Goal: Task Accomplishment & Management: Manage account settings

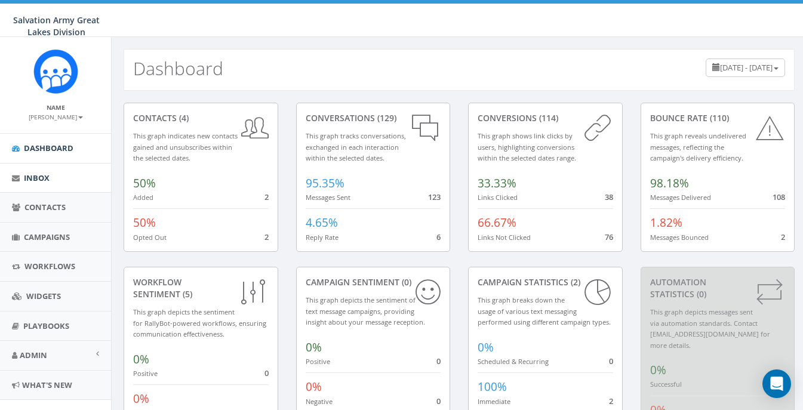
scroll to position [23, 0]
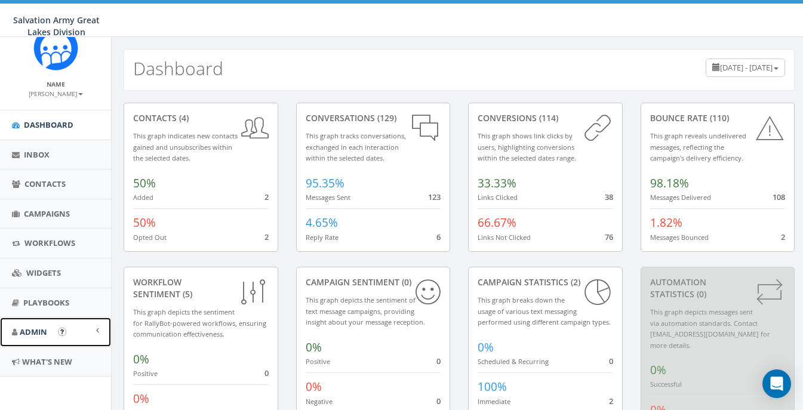
click at [49, 330] on link "Admin" at bounding box center [55, 332] width 111 height 29
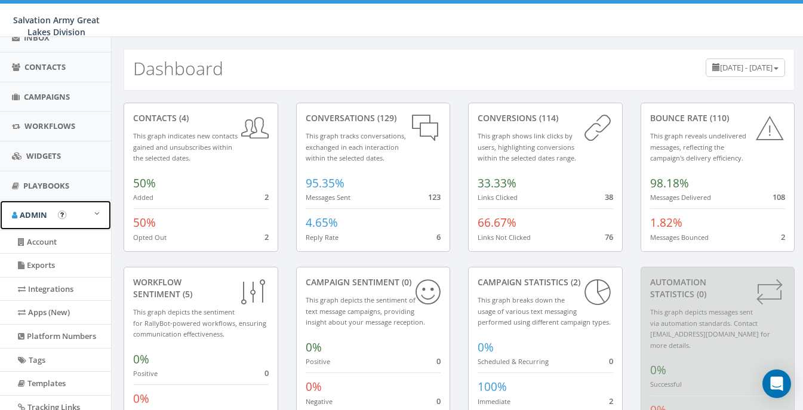
scroll to position [143, 0]
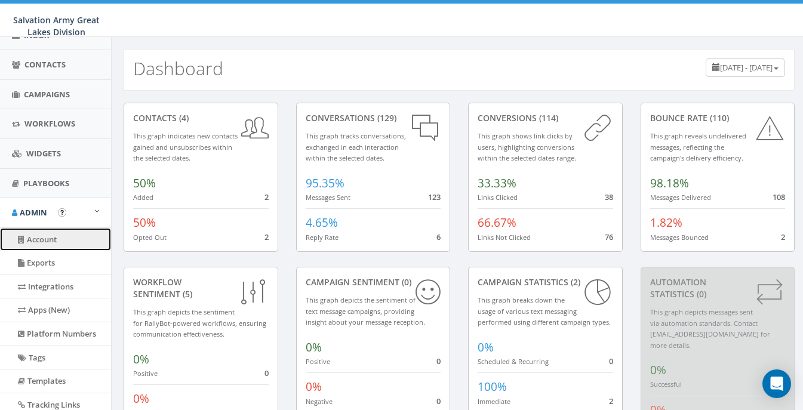
click at [63, 239] on link "Account" at bounding box center [55, 239] width 111 height 23
click at [47, 242] on link "Account" at bounding box center [55, 239] width 111 height 23
click at [45, 241] on link "Account" at bounding box center [55, 239] width 111 height 23
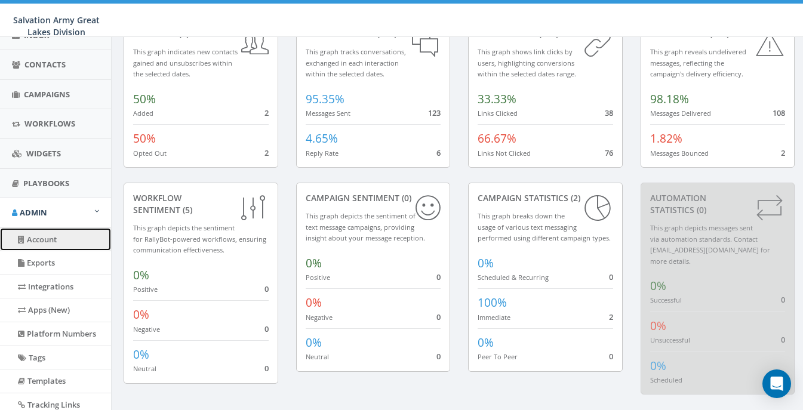
scroll to position [81, 0]
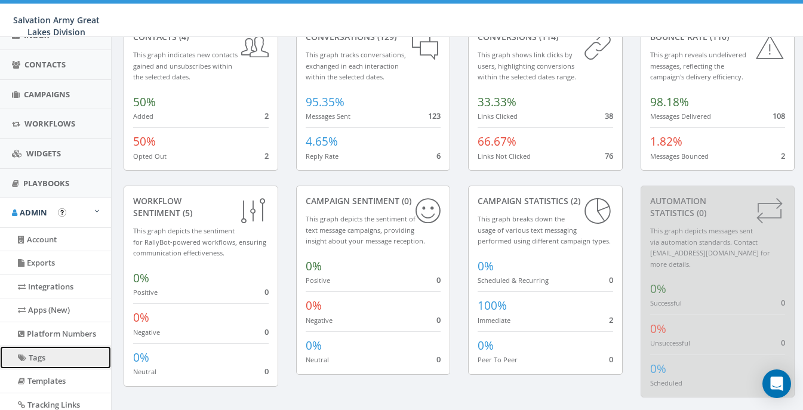
click at [45, 364] on link "Tags" at bounding box center [55, 357] width 111 height 23
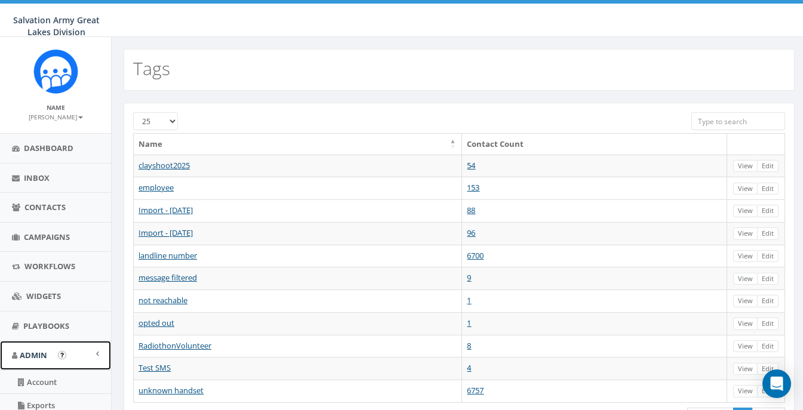
click at [47, 354] on span "Admin" at bounding box center [33, 355] width 27 height 11
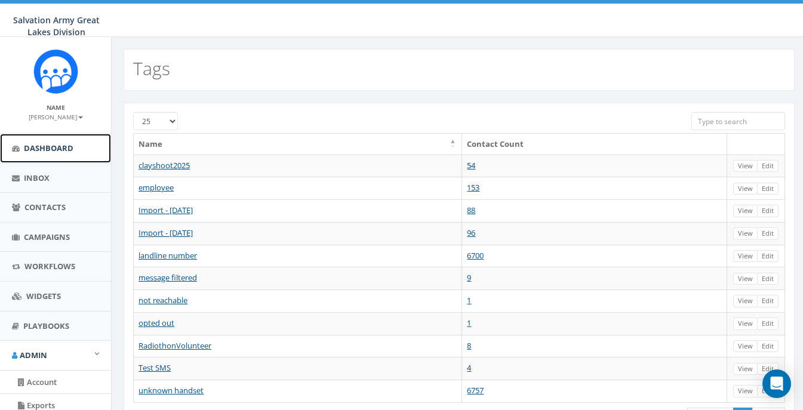
click at [49, 147] on span "Dashboard" at bounding box center [49, 148] width 50 height 11
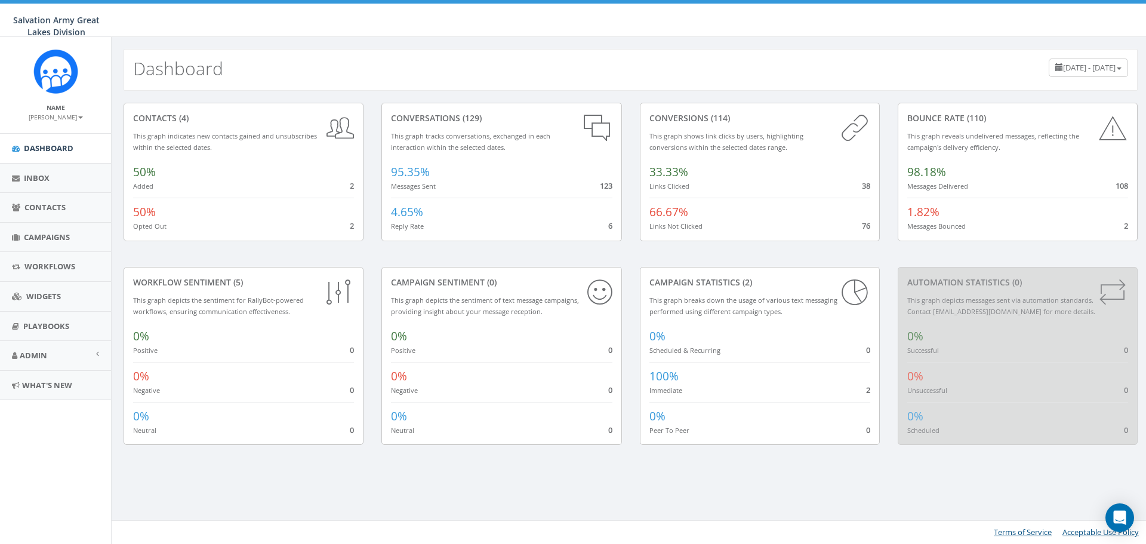
click at [78, 128] on div "Name Christina Holman Profile Sign Out" at bounding box center [55, 85] width 111 height 96
click at [81, 115] on small "[PERSON_NAME]" at bounding box center [56, 117] width 54 height 8
click at [81, 119] on small "[PERSON_NAME]" at bounding box center [56, 117] width 54 height 8
click at [45, 134] on link "Profile" at bounding box center [60, 135] width 94 height 15
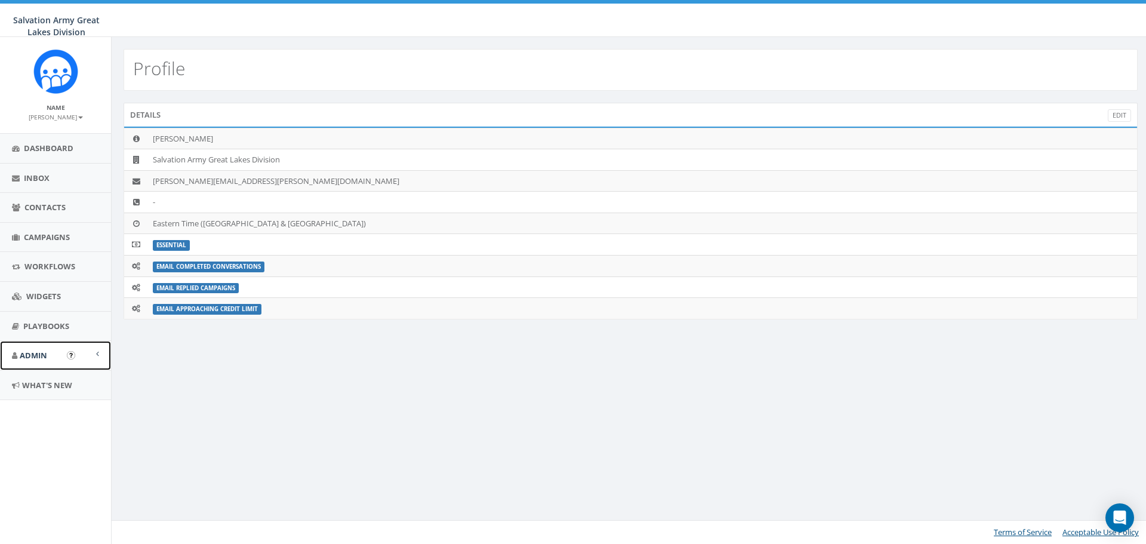
click at [96, 354] on span at bounding box center [97, 354] width 3 height 8
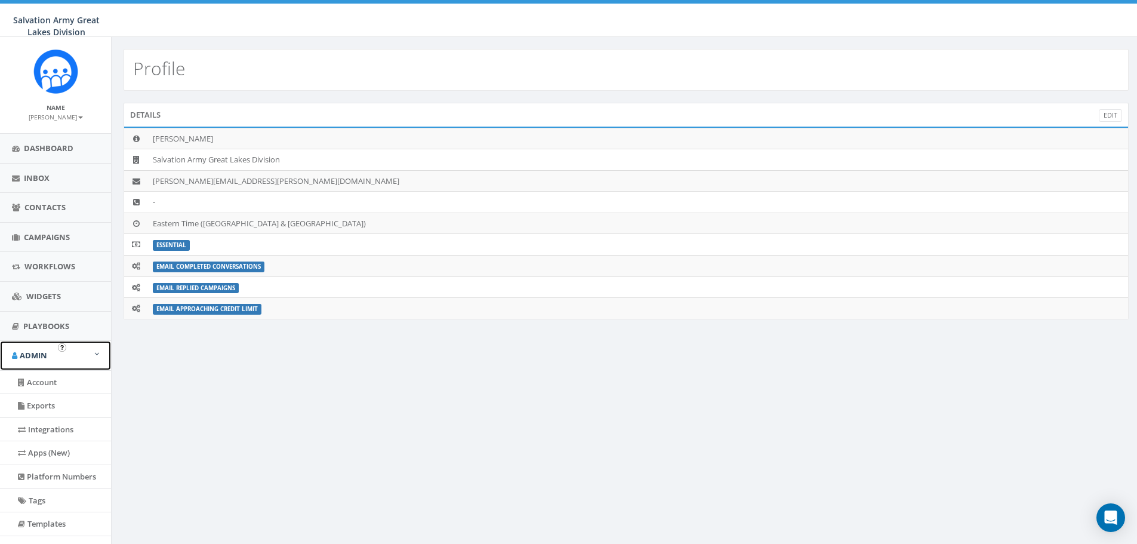
scroll to position [60, 0]
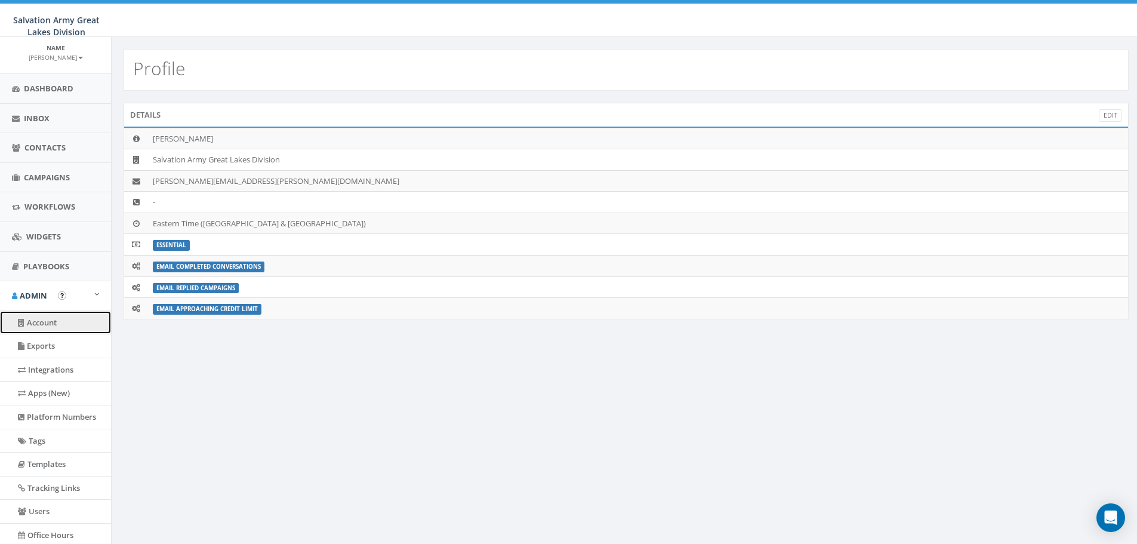
click at [45, 320] on link "Account" at bounding box center [55, 322] width 111 height 23
click at [45, 325] on link "Account" at bounding box center [55, 322] width 111 height 23
click at [45, 343] on link "Exports" at bounding box center [55, 345] width 111 height 23
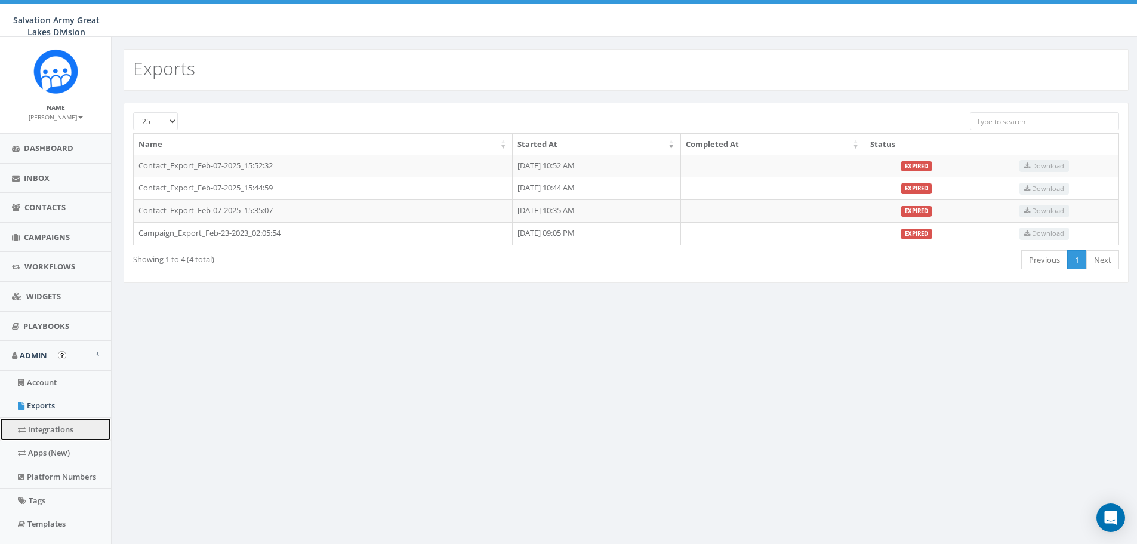
click at [52, 425] on link "Integrations" at bounding box center [55, 429] width 111 height 23
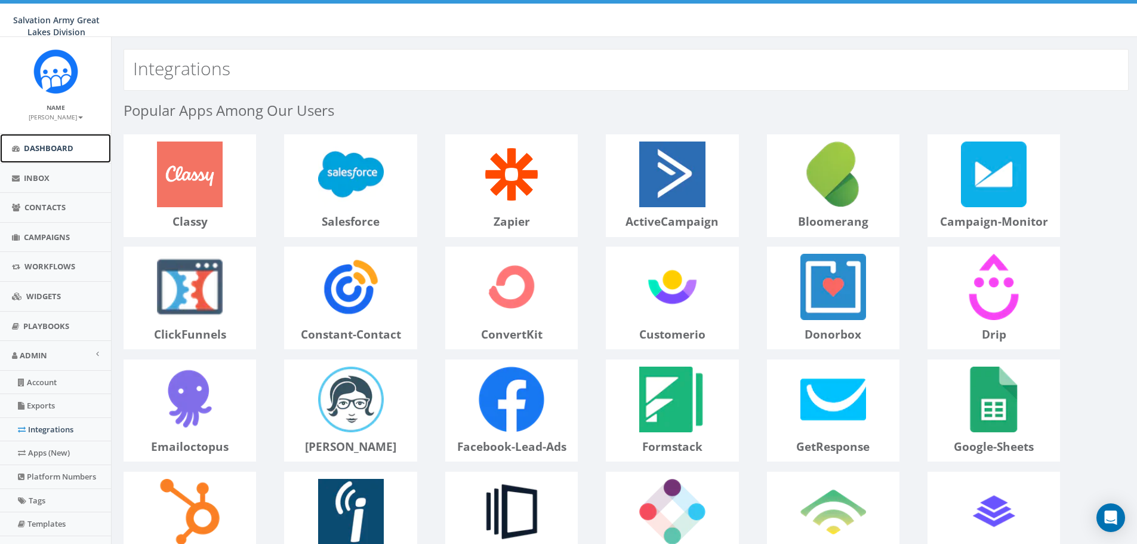
click at [64, 144] on span "Dashboard" at bounding box center [49, 148] width 50 height 11
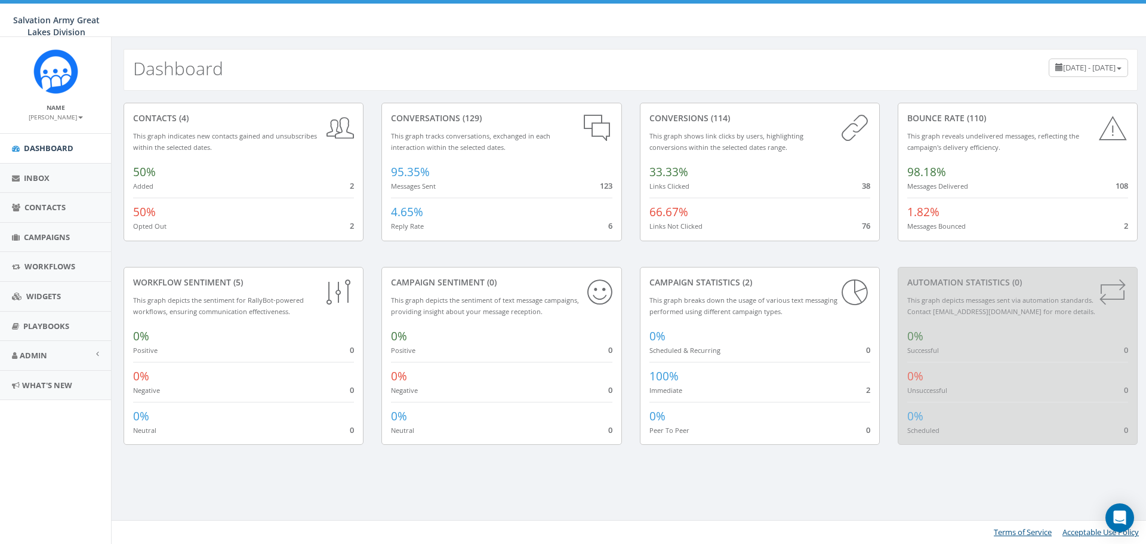
click at [1119, 65] on div "[DATE] - [DATE]" at bounding box center [1088, 68] width 79 height 19
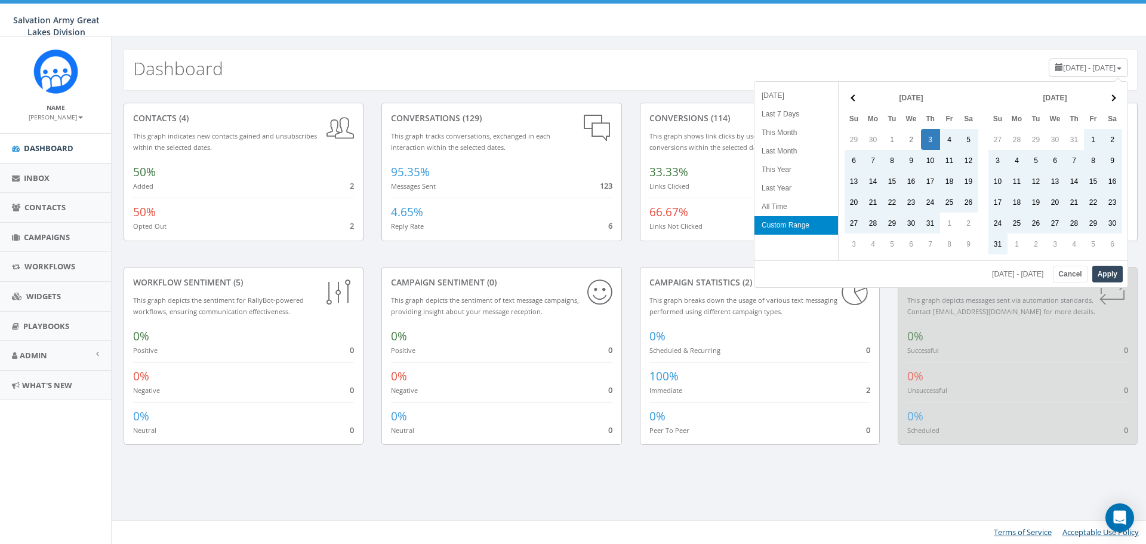
click at [1119, 65] on div "July 3, 2025 - October 1, 2025" at bounding box center [1088, 68] width 79 height 19
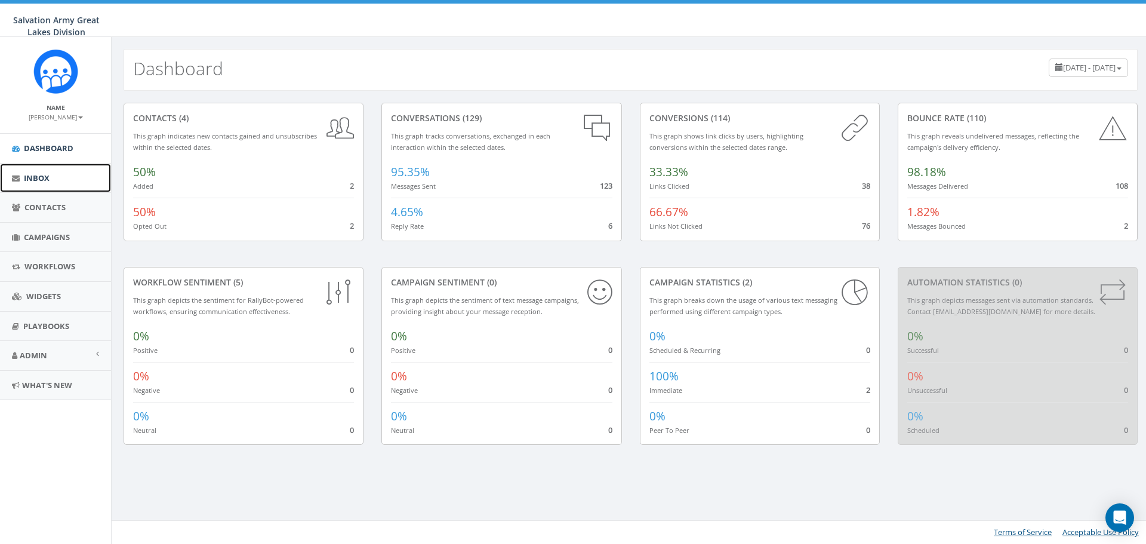
click at [35, 177] on span "Inbox" at bounding box center [37, 178] width 26 height 11
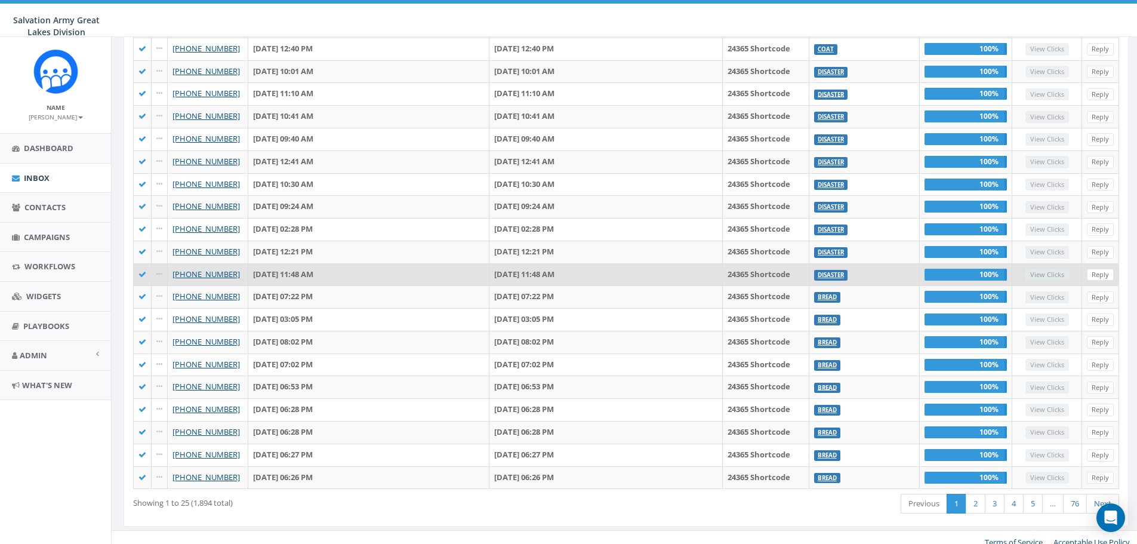
scroll to position [266, 0]
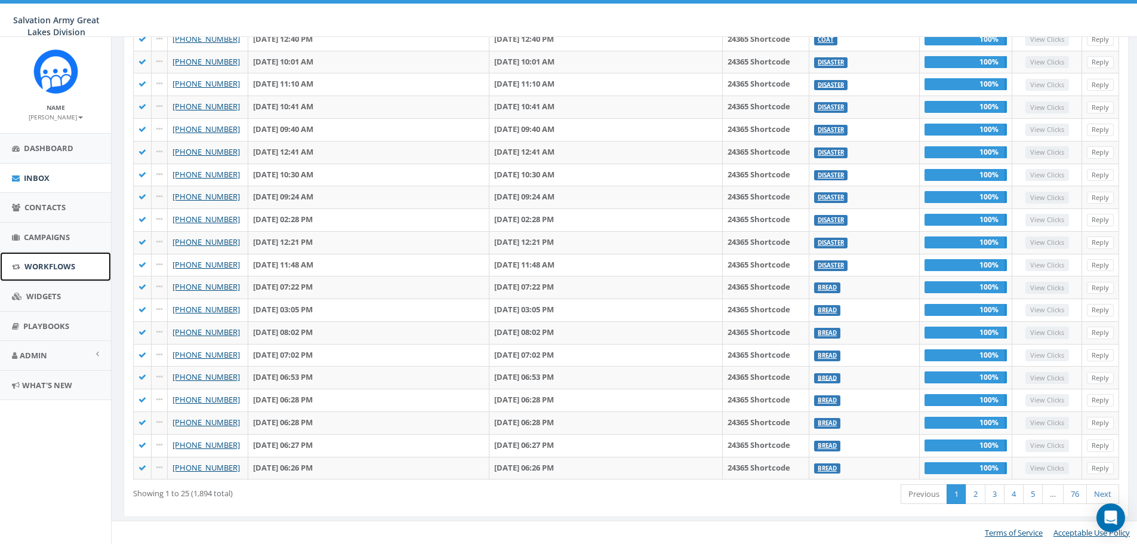
click at [47, 266] on span "Workflows" at bounding box center [49, 266] width 51 height 11
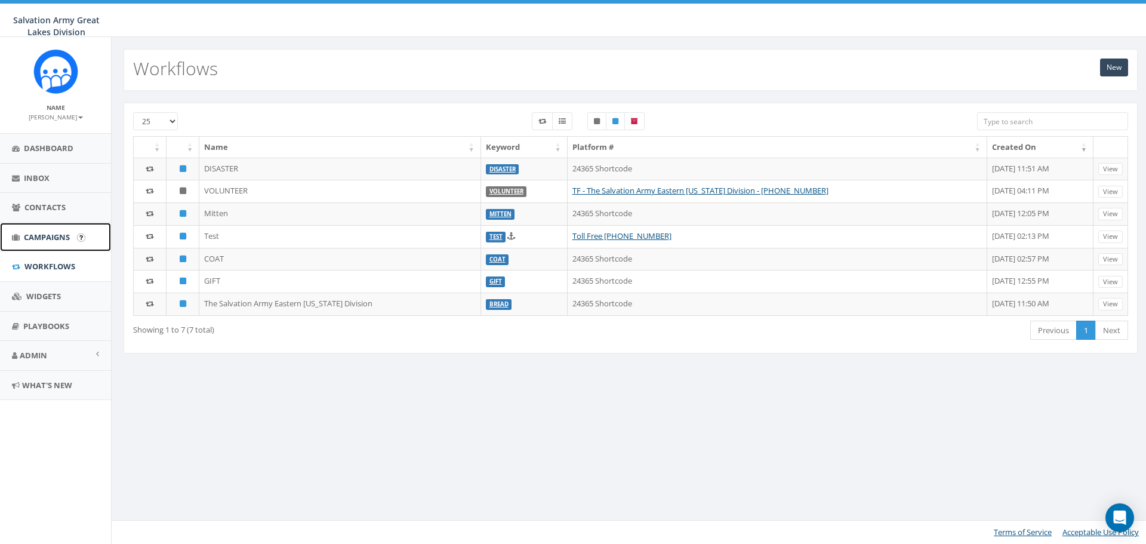
click at [49, 235] on span "Campaigns" at bounding box center [47, 237] width 46 height 11
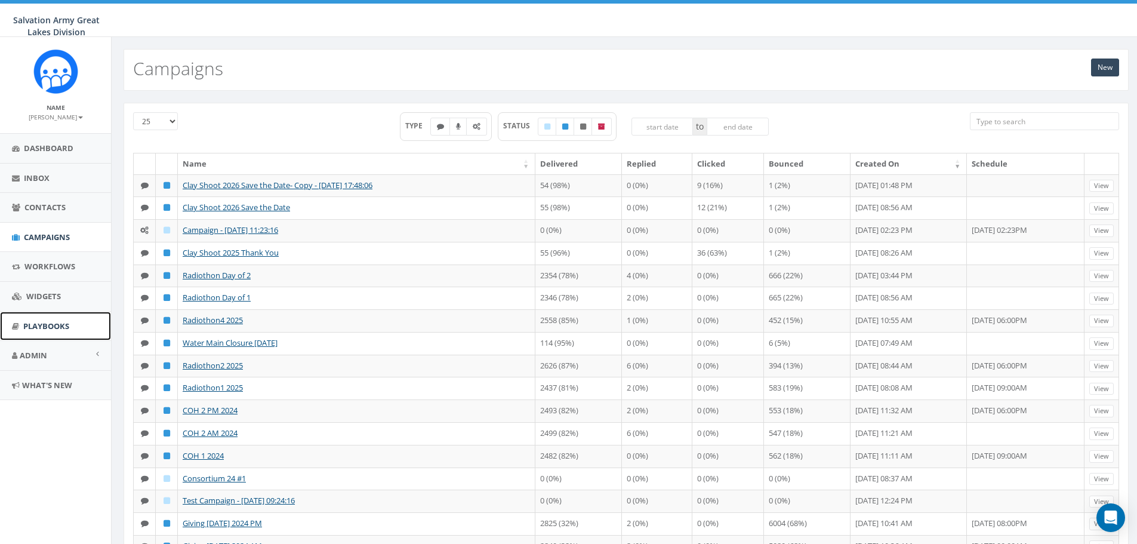
click at [48, 327] on span "Playbooks" at bounding box center [46, 326] width 46 height 11
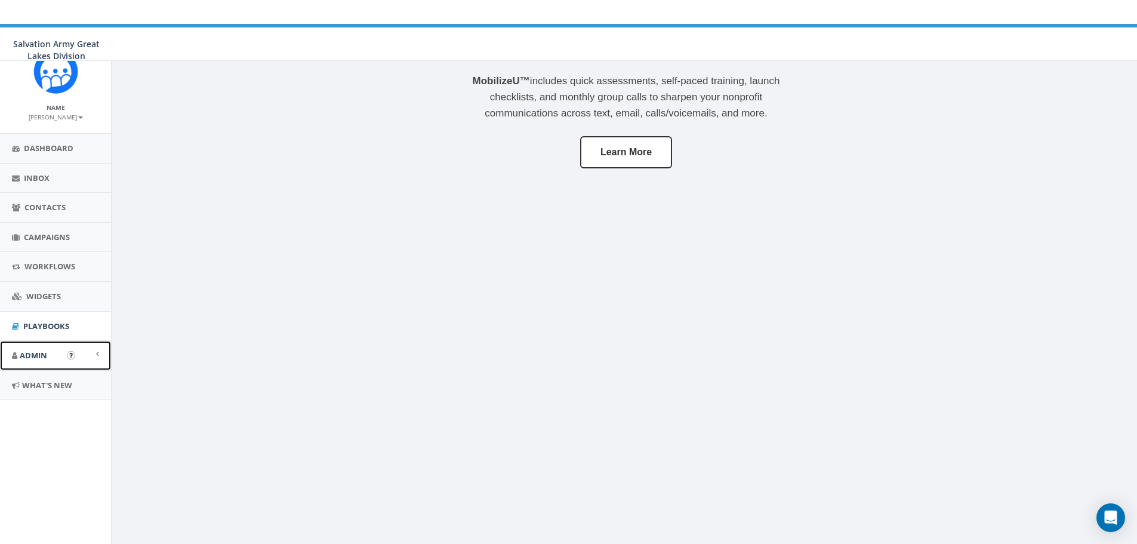
click at [39, 357] on span "Admin" at bounding box center [33, 355] width 27 height 11
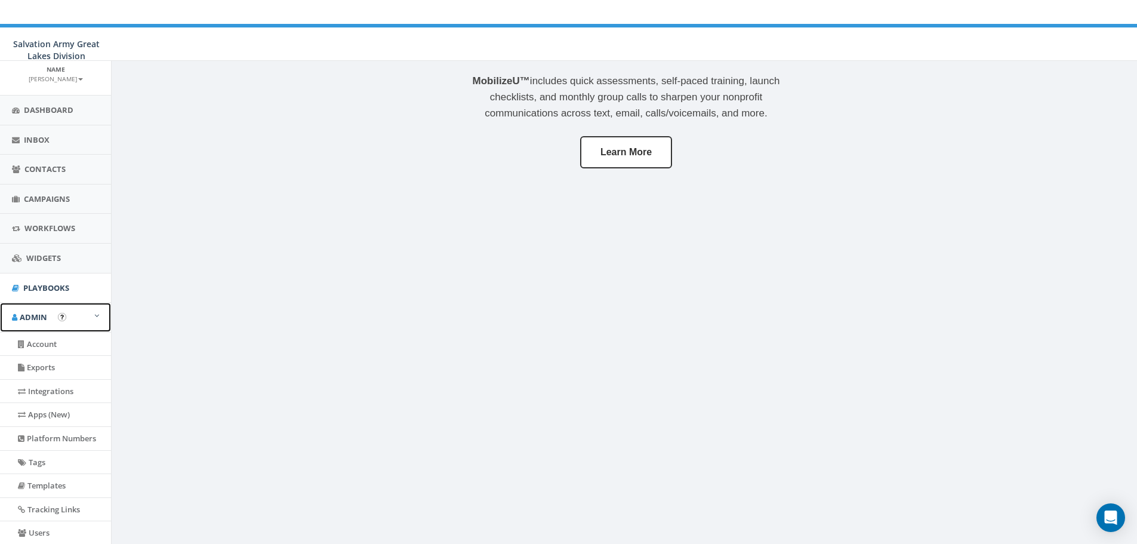
scroll to position [60, 0]
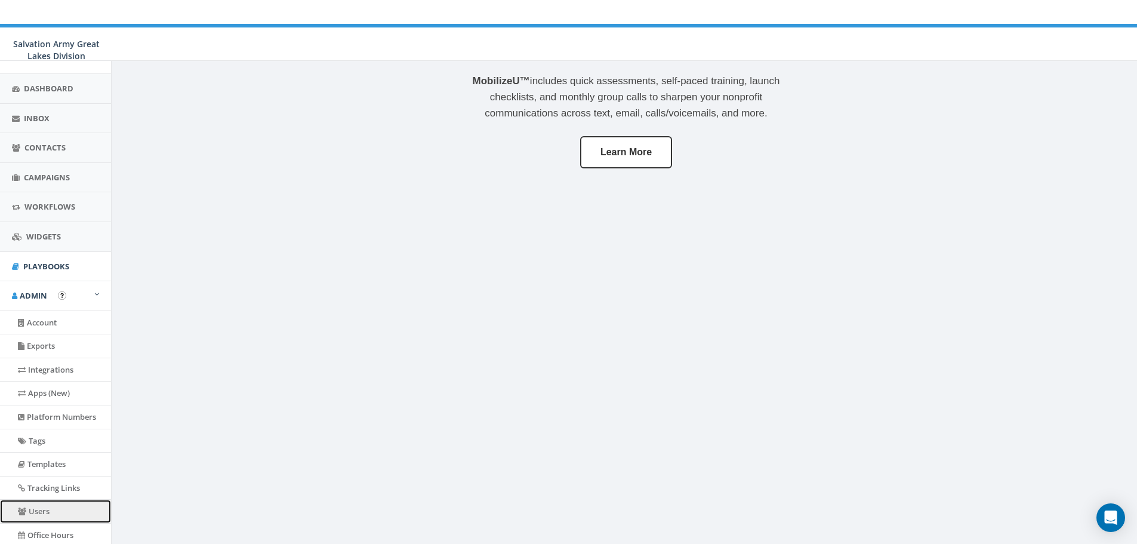
click at [37, 514] on link "Users" at bounding box center [55, 511] width 111 height 23
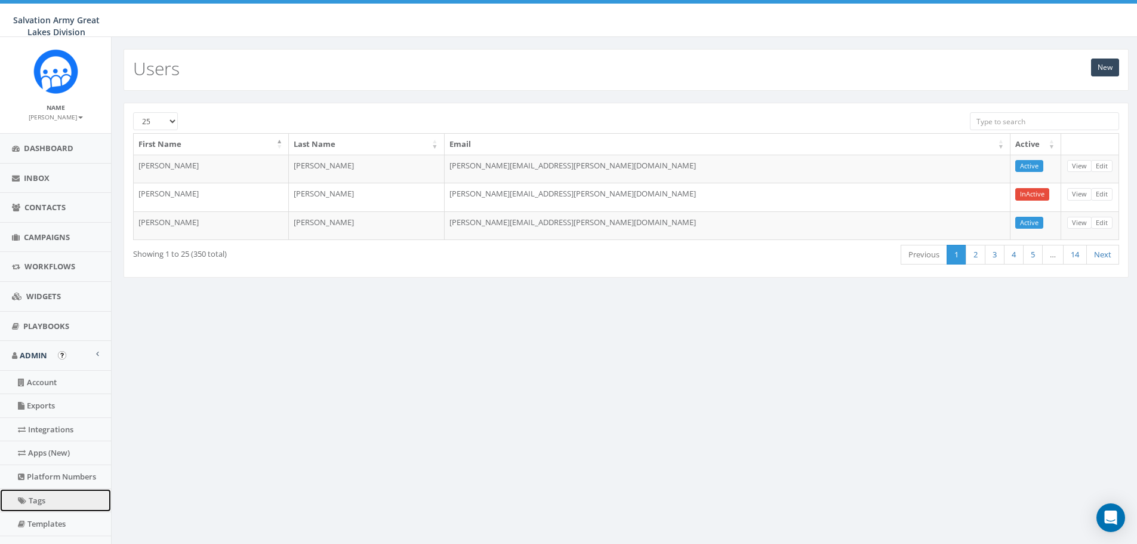
click at [44, 505] on link "Tags" at bounding box center [55, 500] width 111 height 23
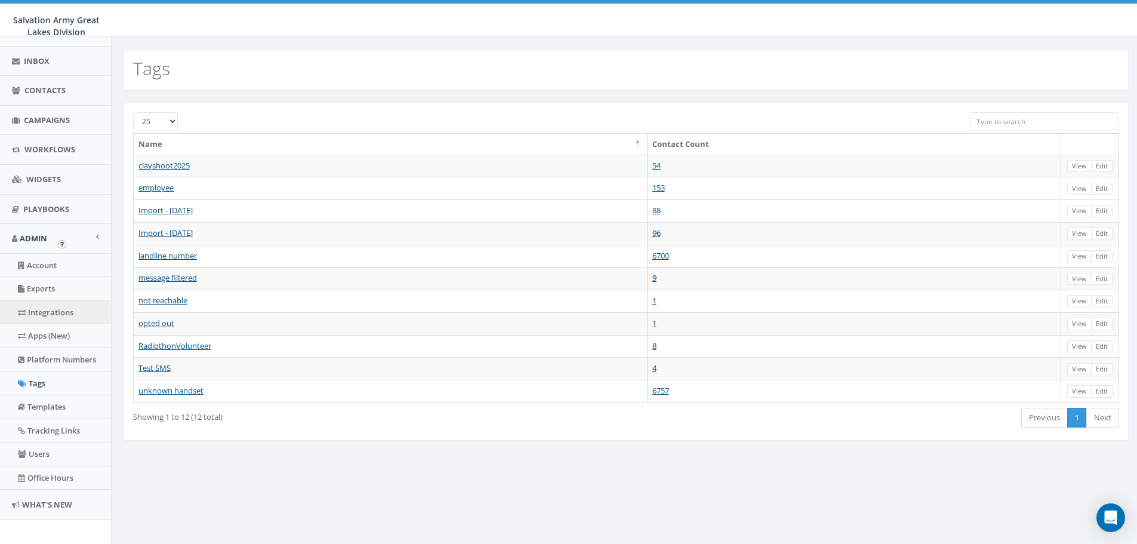
scroll to position [127, 0]
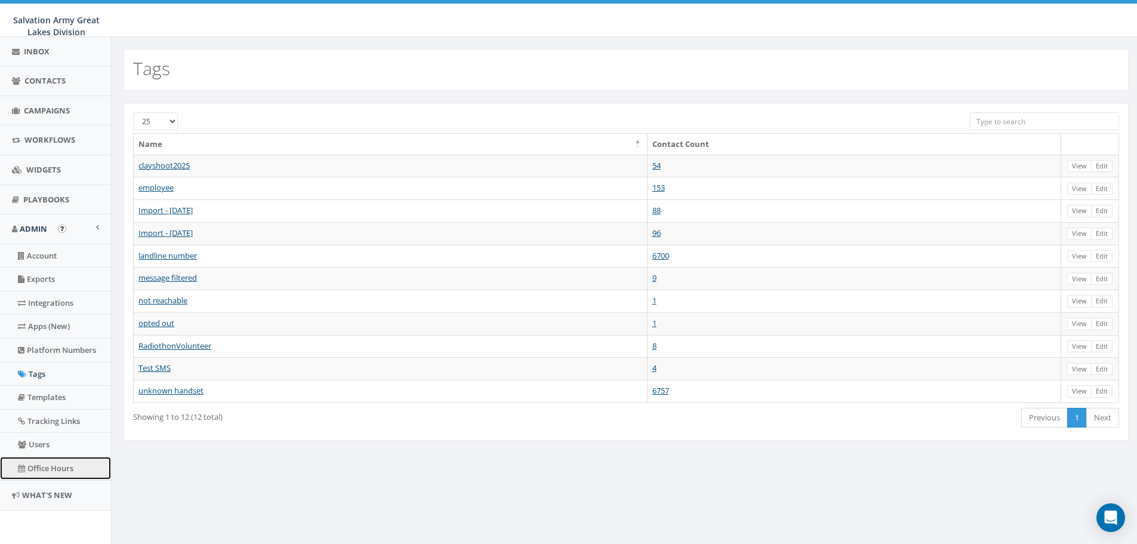
click at [55, 470] on link "Office Hours" at bounding box center [55, 468] width 111 height 23
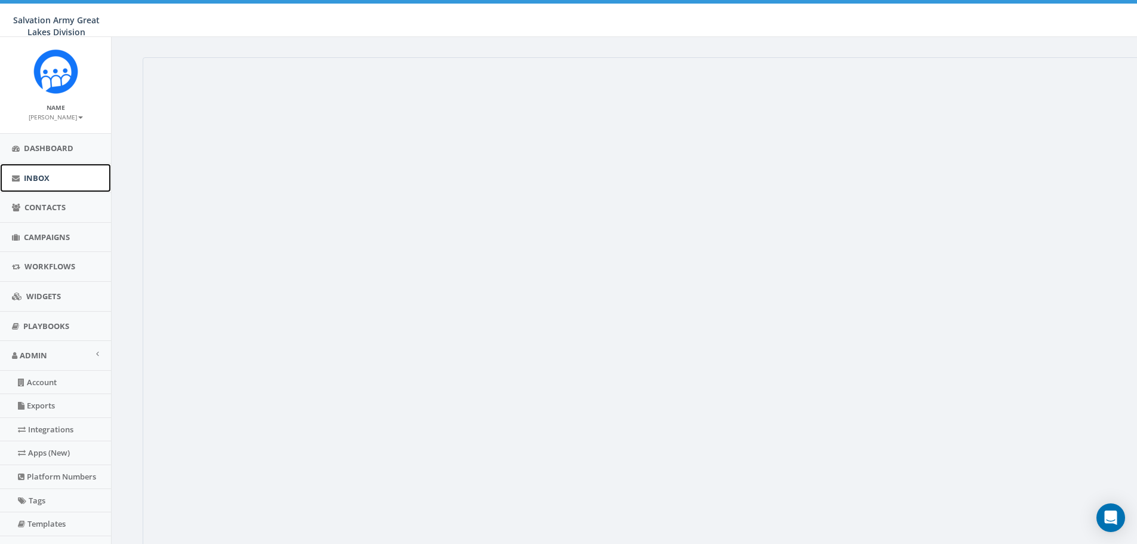
click at [39, 176] on span "Inbox" at bounding box center [37, 178] width 26 height 11
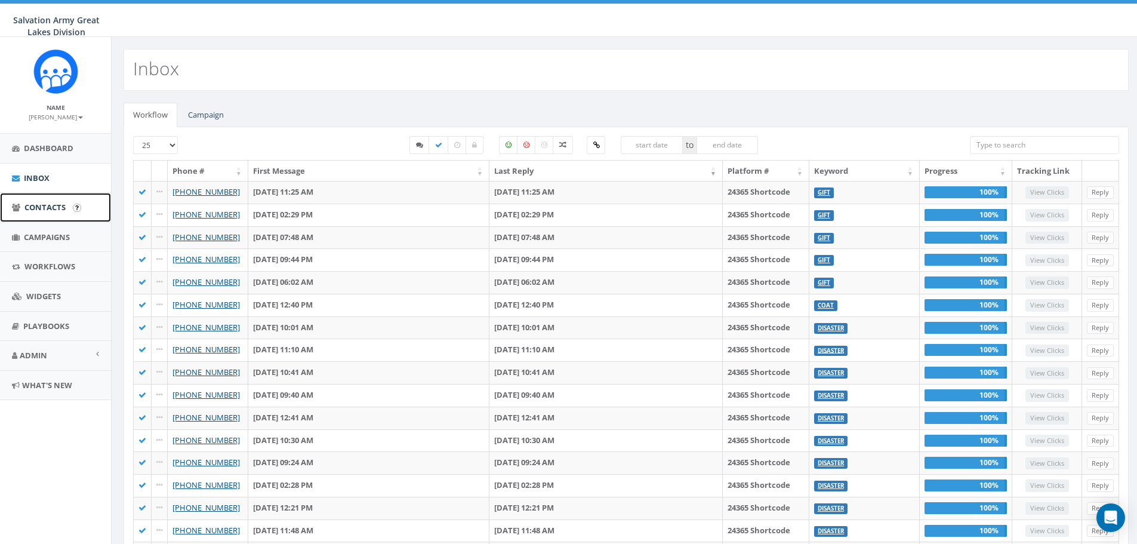
click at [47, 206] on span "Contacts" at bounding box center [44, 207] width 41 height 11
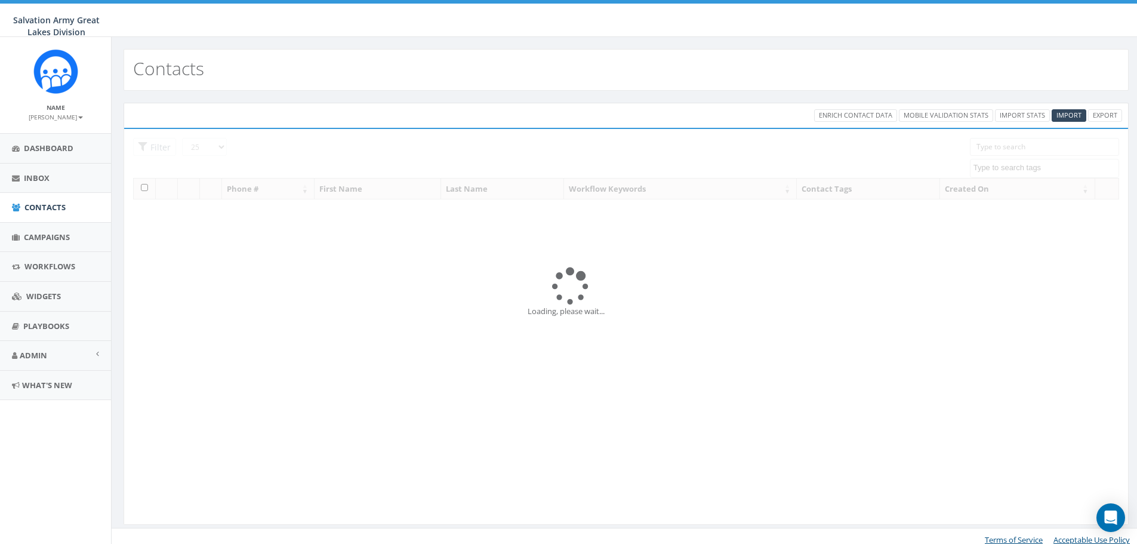
select select
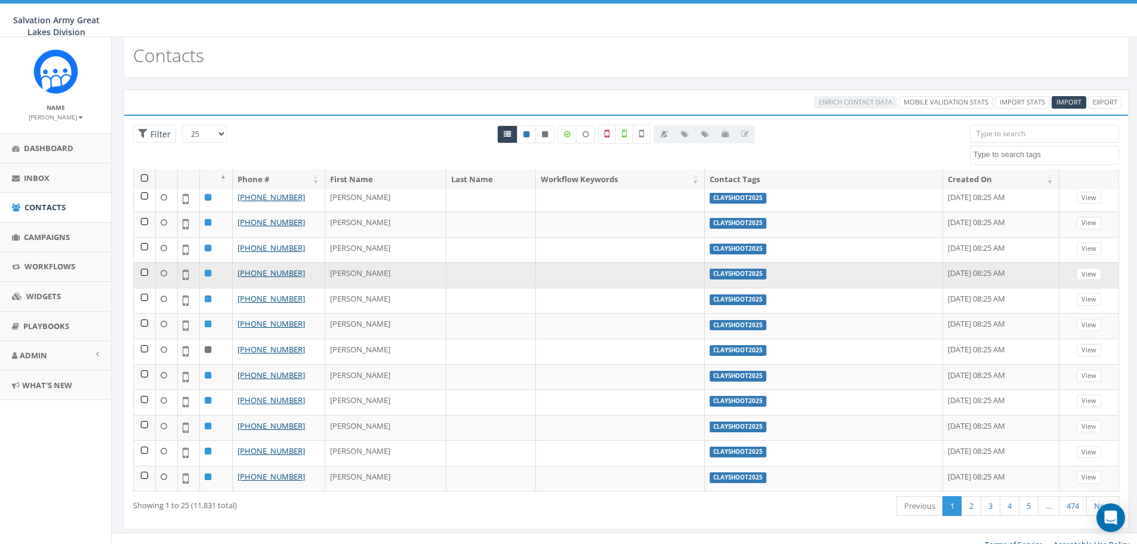
scroll to position [25, 0]
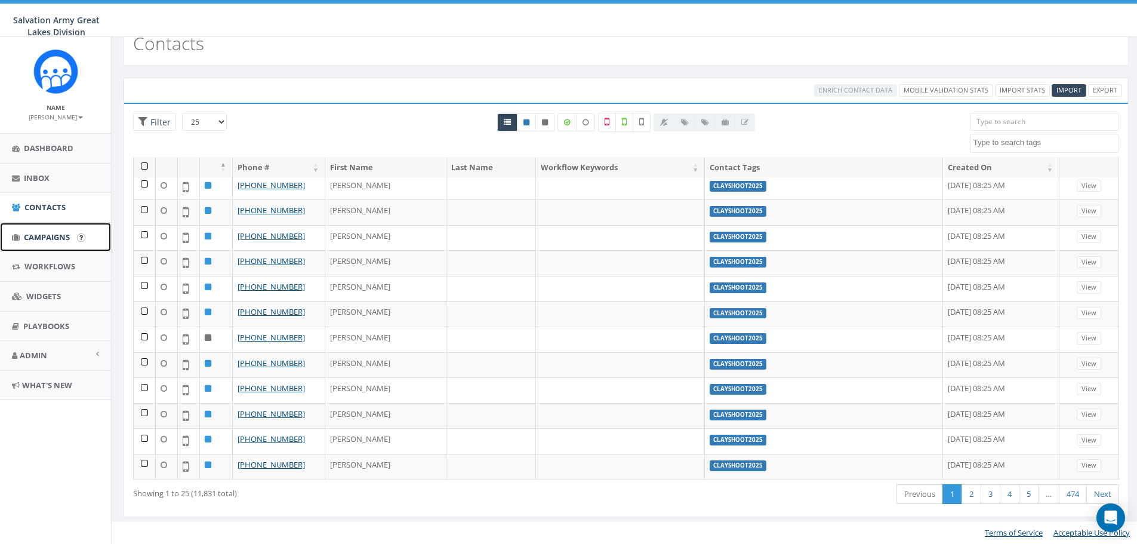
click at [43, 244] on link "Campaigns" at bounding box center [55, 237] width 111 height 29
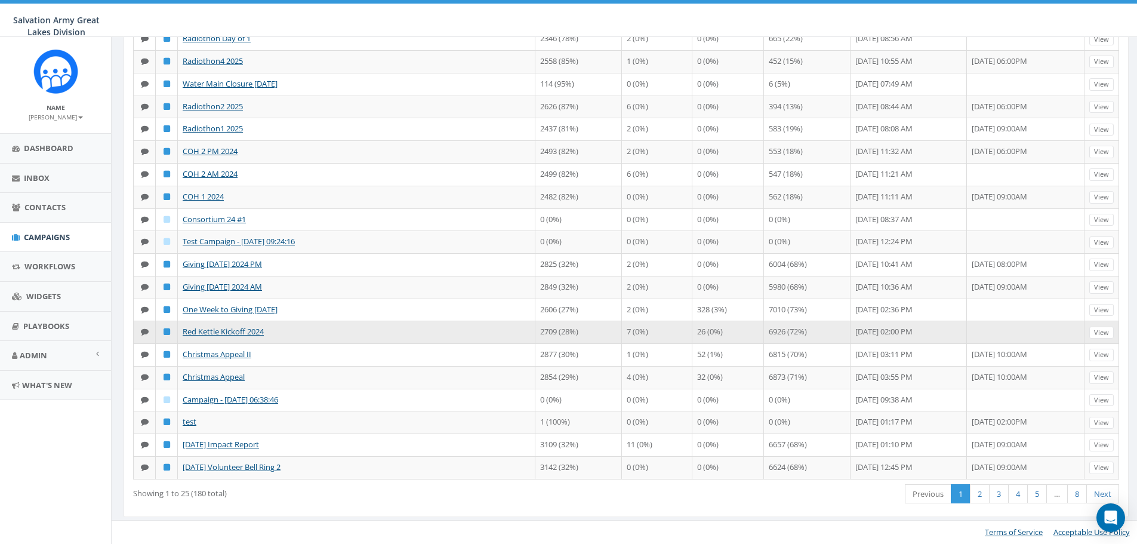
scroll to position [318, 0]
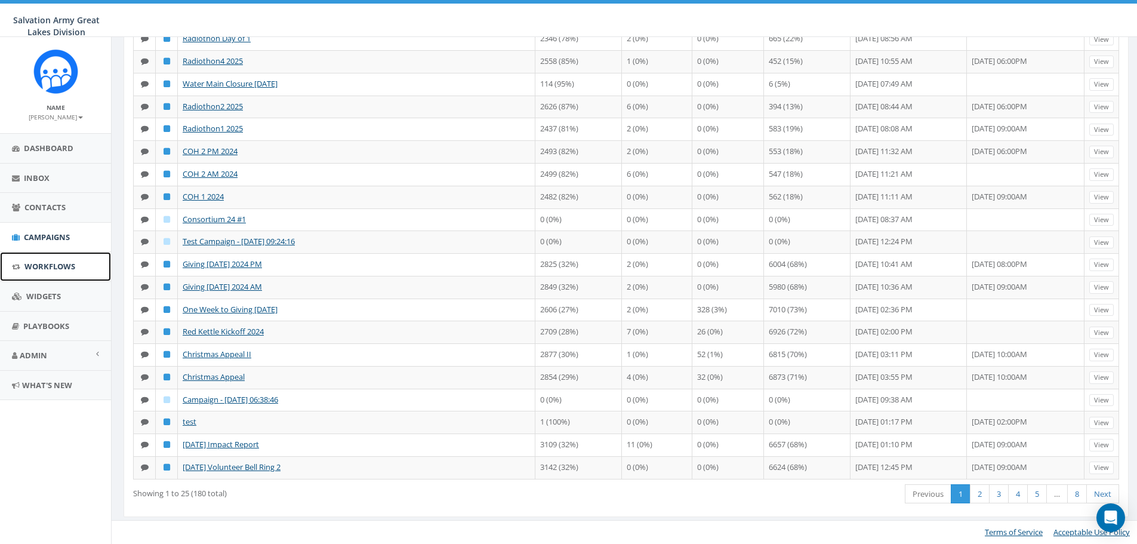
click at [49, 267] on span "Workflows" at bounding box center [49, 266] width 51 height 11
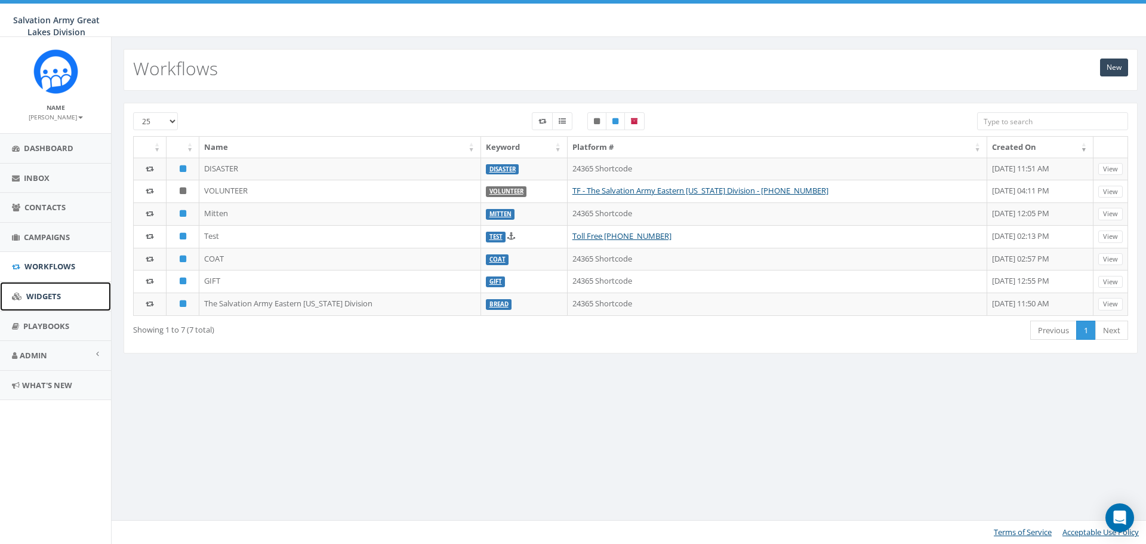
click at [53, 301] on span "Widgets" at bounding box center [43, 296] width 35 height 11
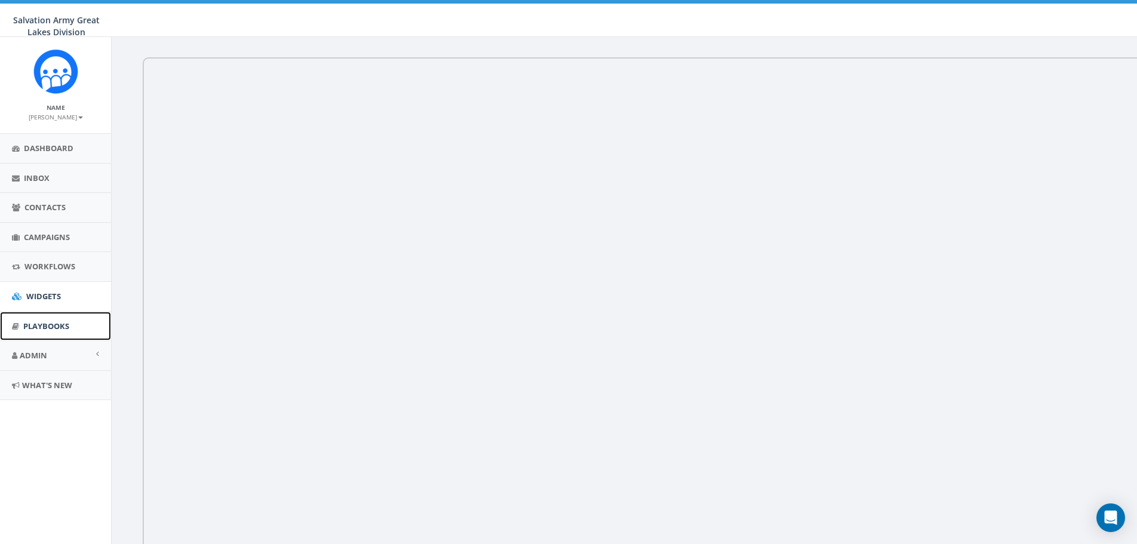
click at [42, 325] on span "Playbooks" at bounding box center [46, 326] width 46 height 11
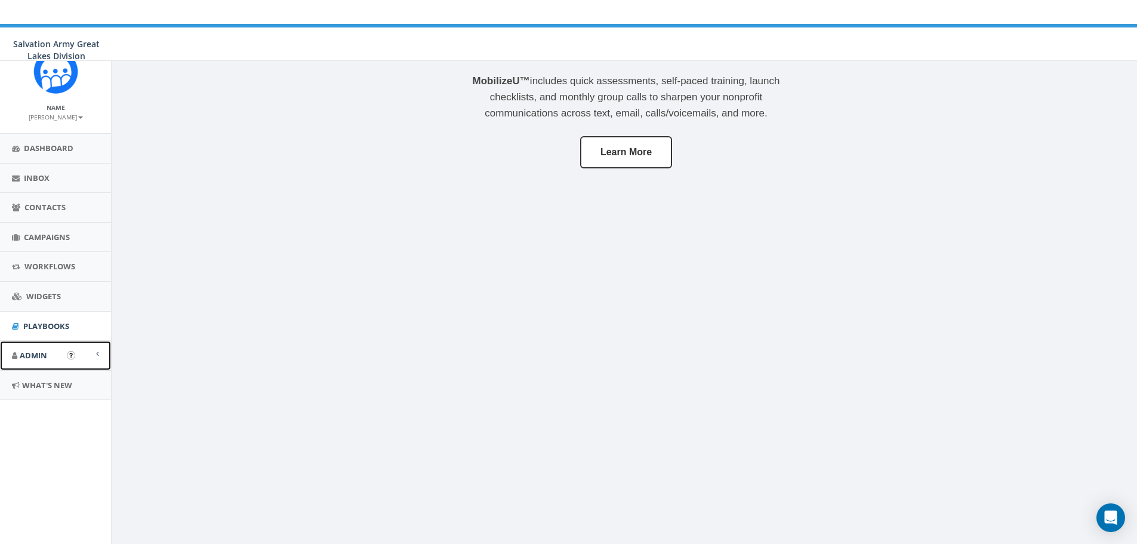
click at [48, 355] on link "Admin" at bounding box center [55, 355] width 111 height 29
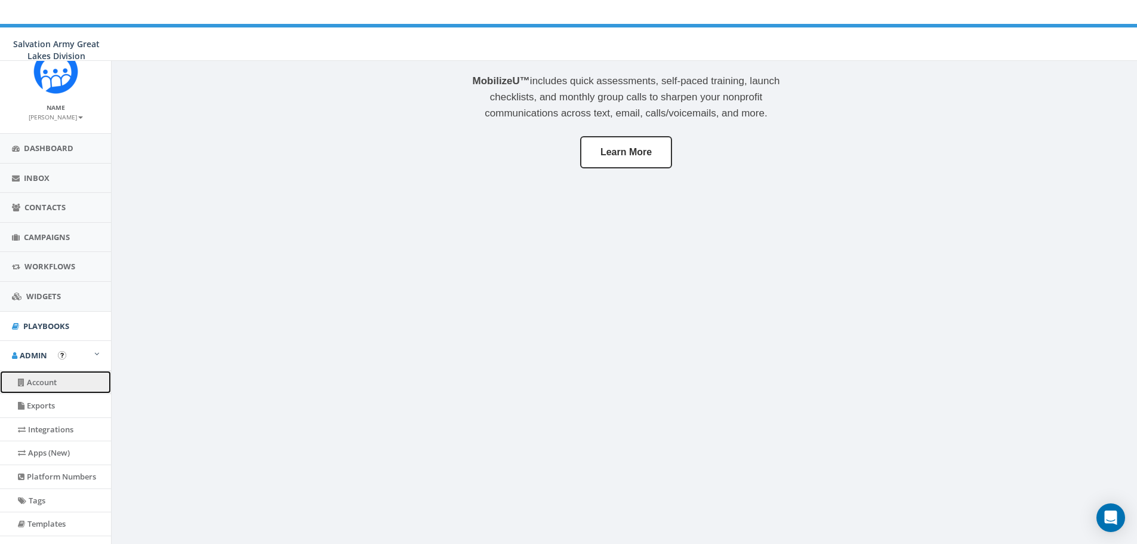
click at [48, 379] on link "Account" at bounding box center [55, 382] width 111 height 23
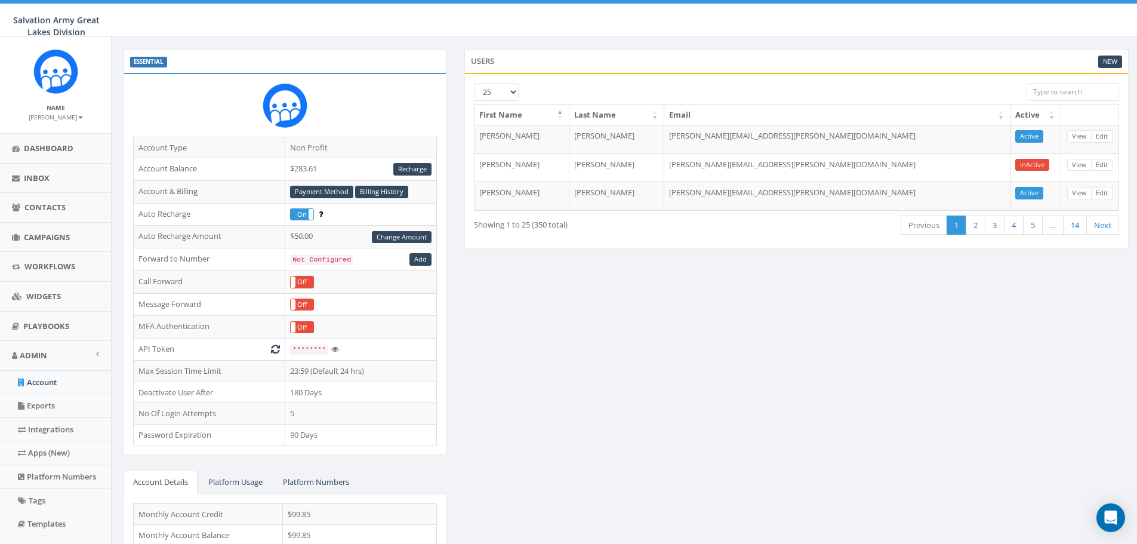
scroll to position [36, 0]
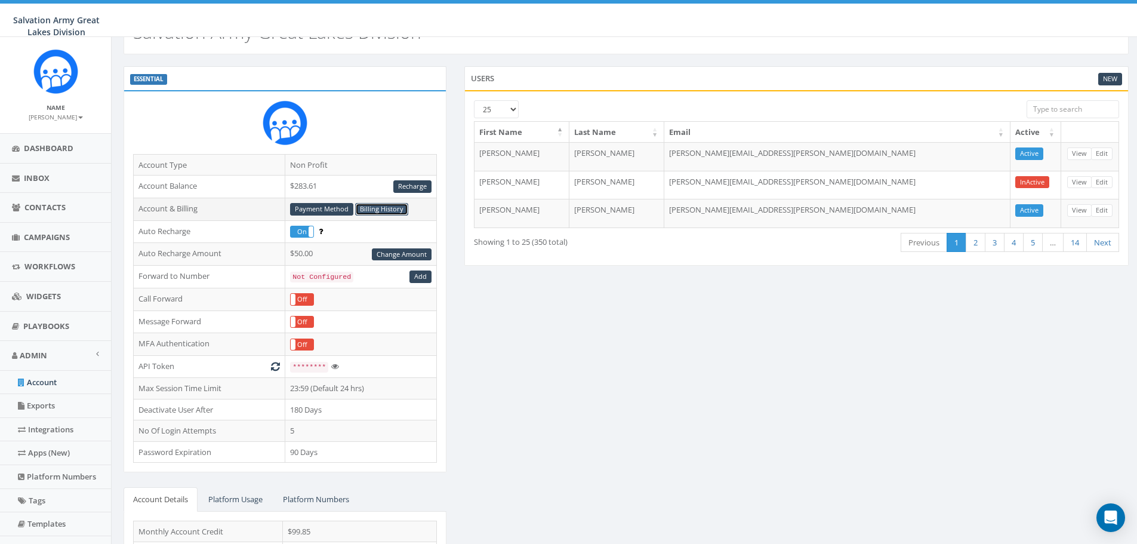
click at [396, 209] on link "Billing History" at bounding box center [381, 209] width 53 height 13
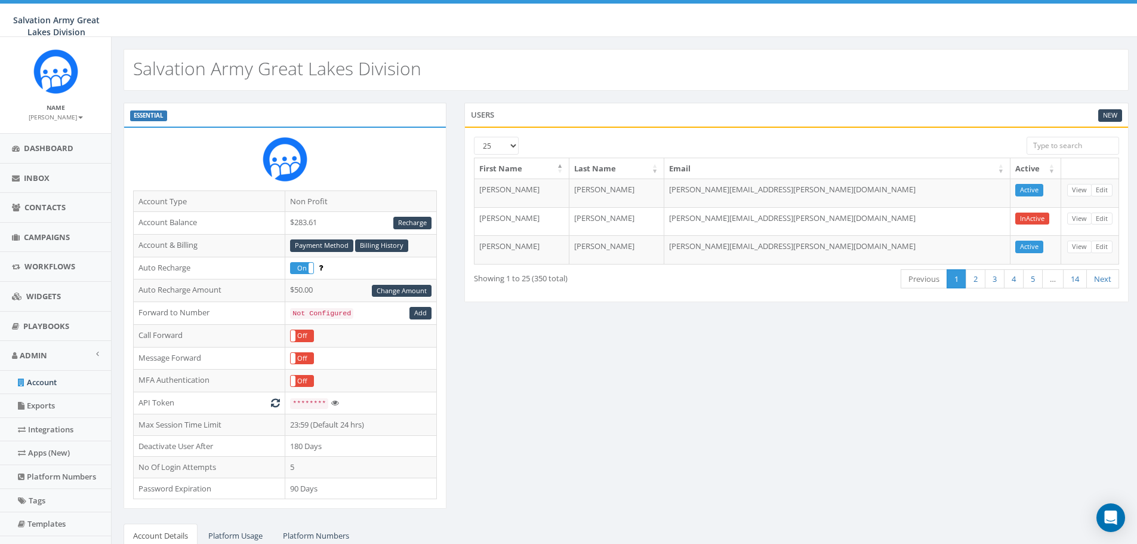
click at [76, 119] on small "[PERSON_NAME]" at bounding box center [56, 117] width 54 height 8
click at [43, 153] on link "Sign Out" at bounding box center [60, 150] width 94 height 15
